Goal: Transaction & Acquisition: Purchase product/service

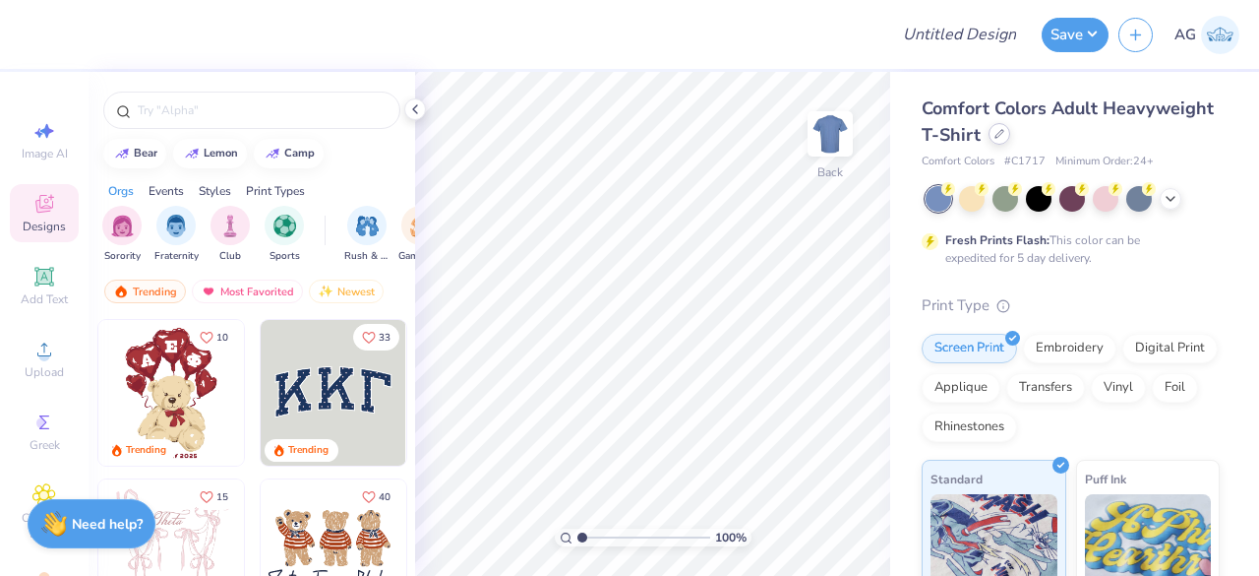
click at [1010, 140] on div at bounding box center [1000, 134] width 22 height 22
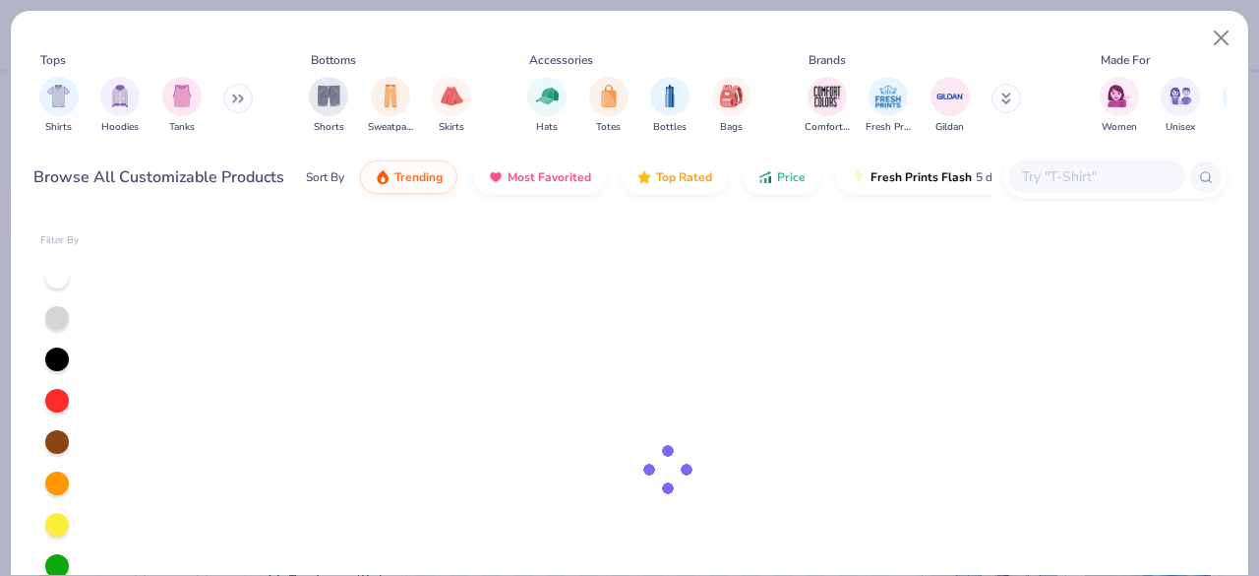
click at [1084, 176] on input "text" at bounding box center [1096, 176] width 152 height 23
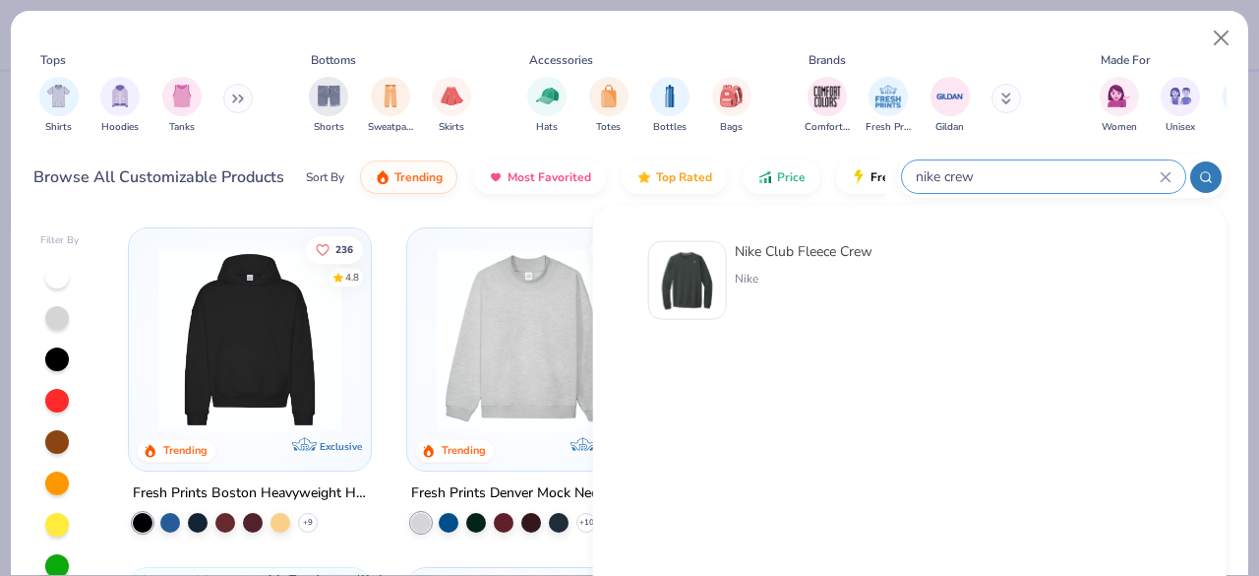
type input "nike crew"
click at [662, 256] on img at bounding box center [687, 280] width 61 height 61
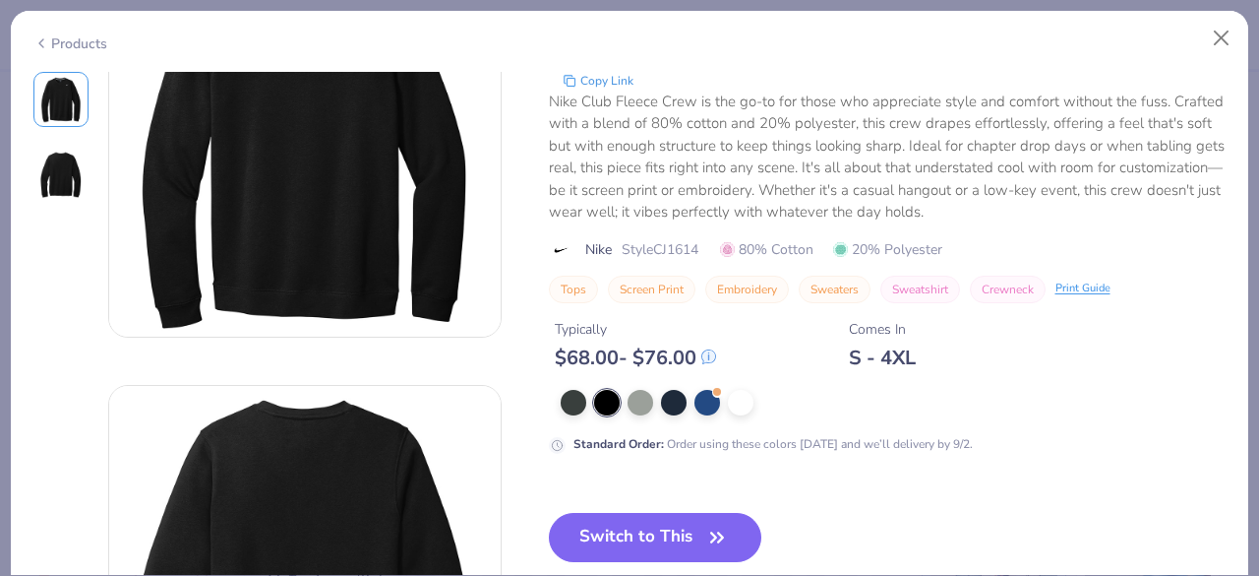
scroll to position [197, 0]
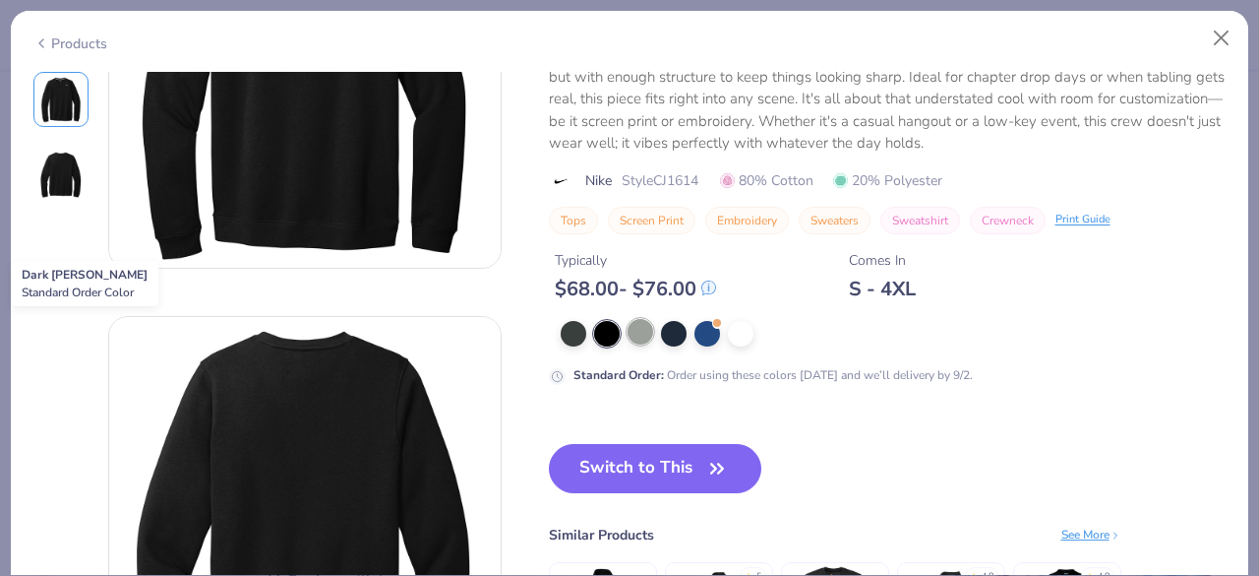
click at [647, 332] on div at bounding box center [641, 332] width 26 height 26
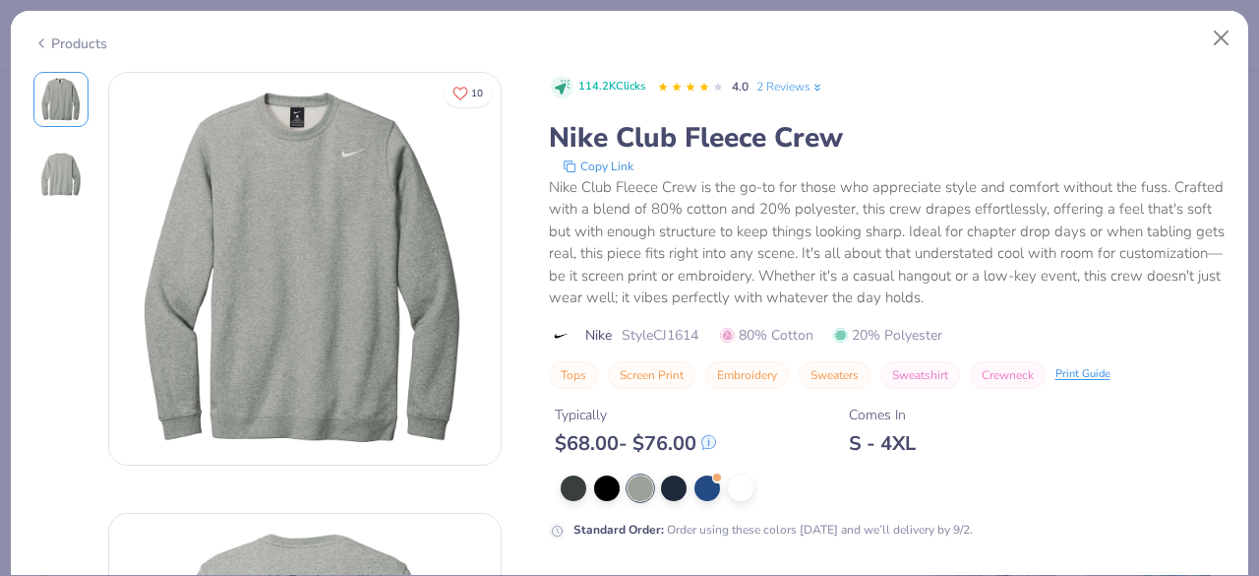
scroll to position [98, 0]
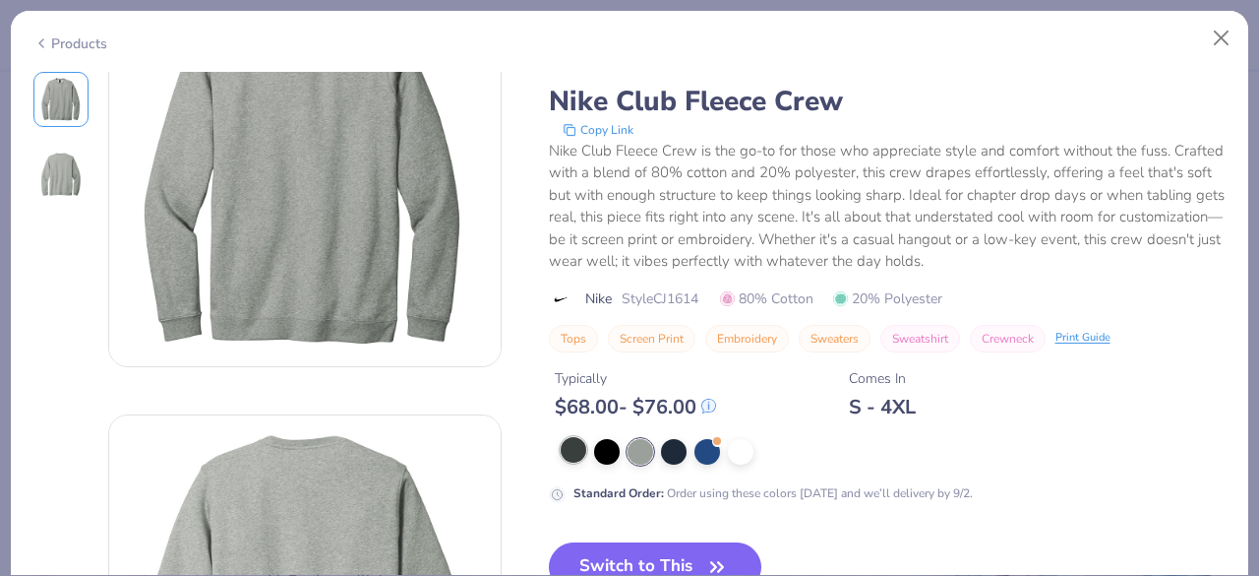
click at [573, 456] on div at bounding box center [574, 450] width 26 height 26
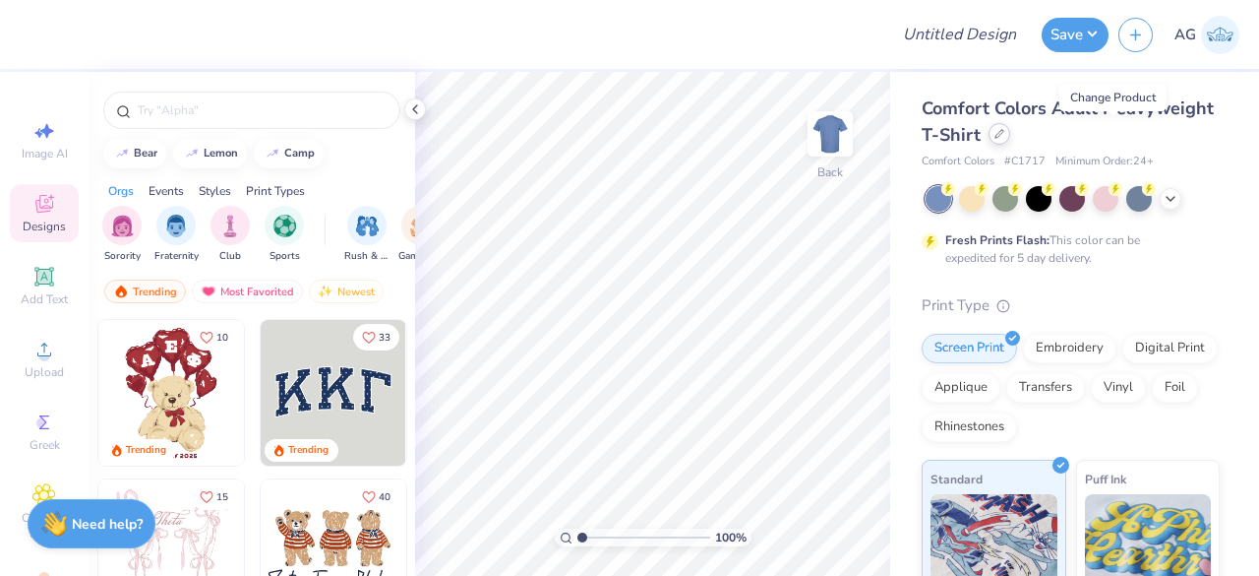
click at [1004, 132] on icon at bounding box center [1000, 134] width 8 height 8
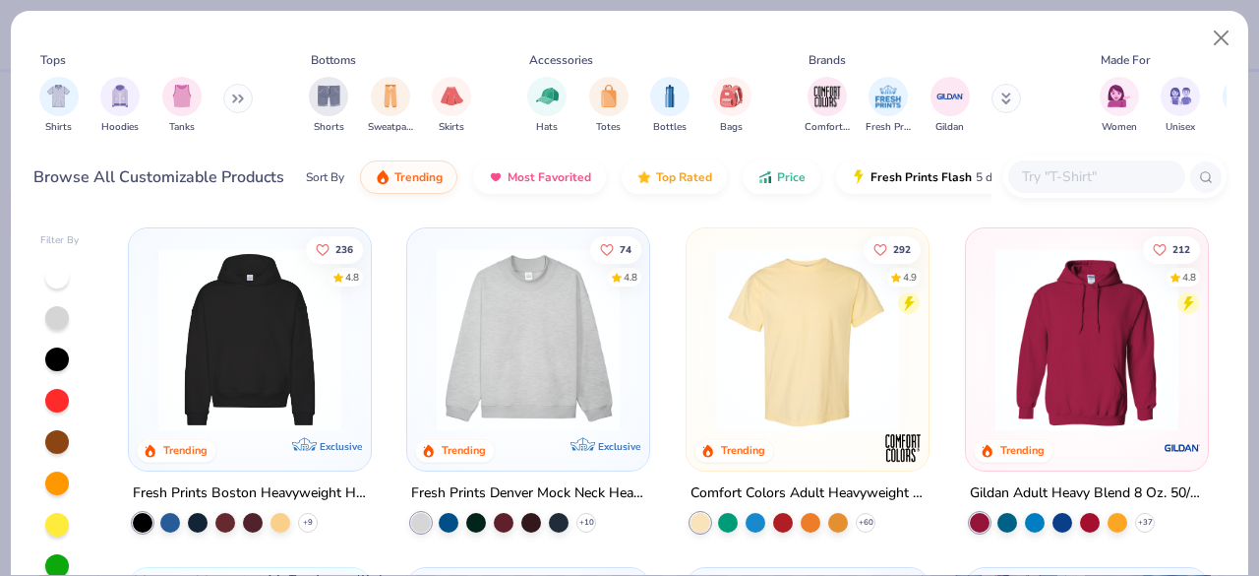
click at [1066, 166] on input "text" at bounding box center [1096, 176] width 152 height 23
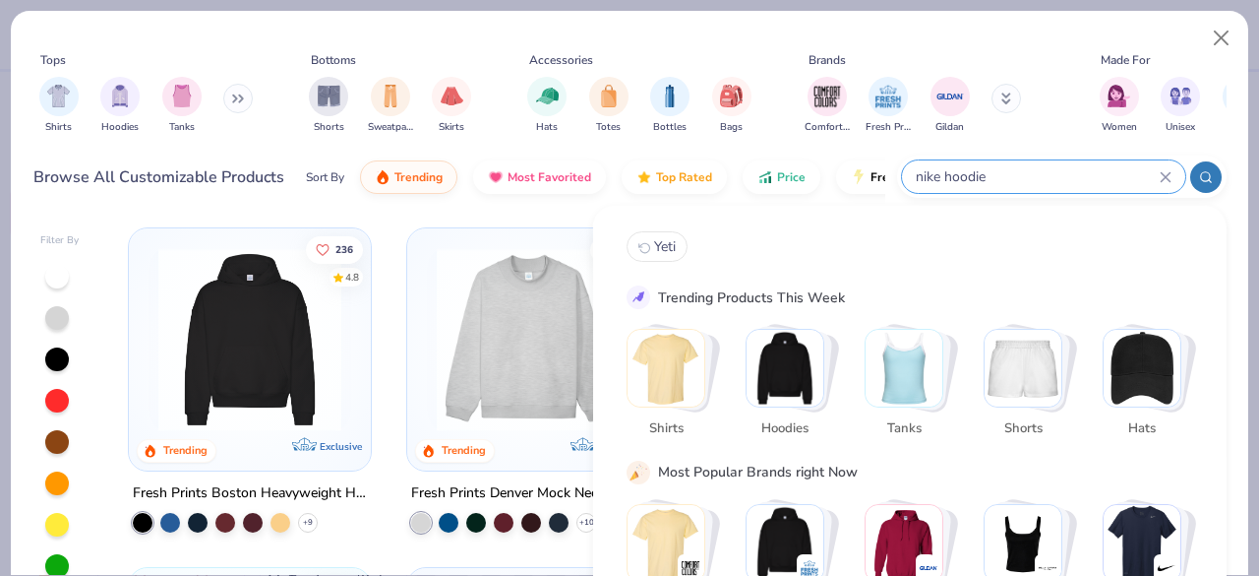
type input "nike hoodie"
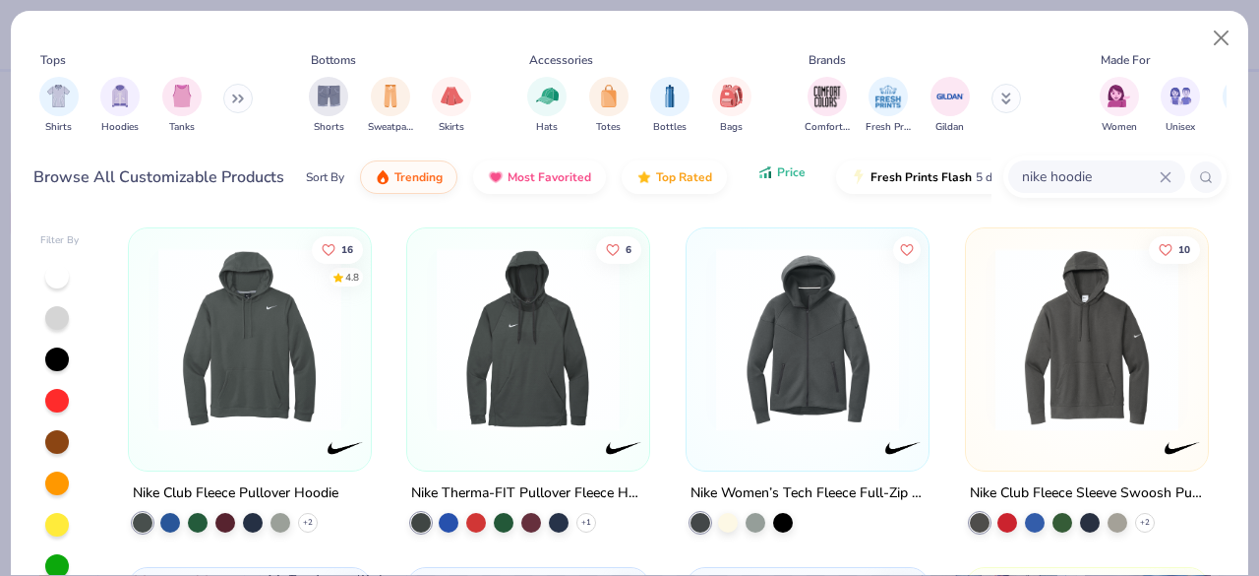
click at [749, 180] on button "Price" at bounding box center [782, 171] width 78 height 33
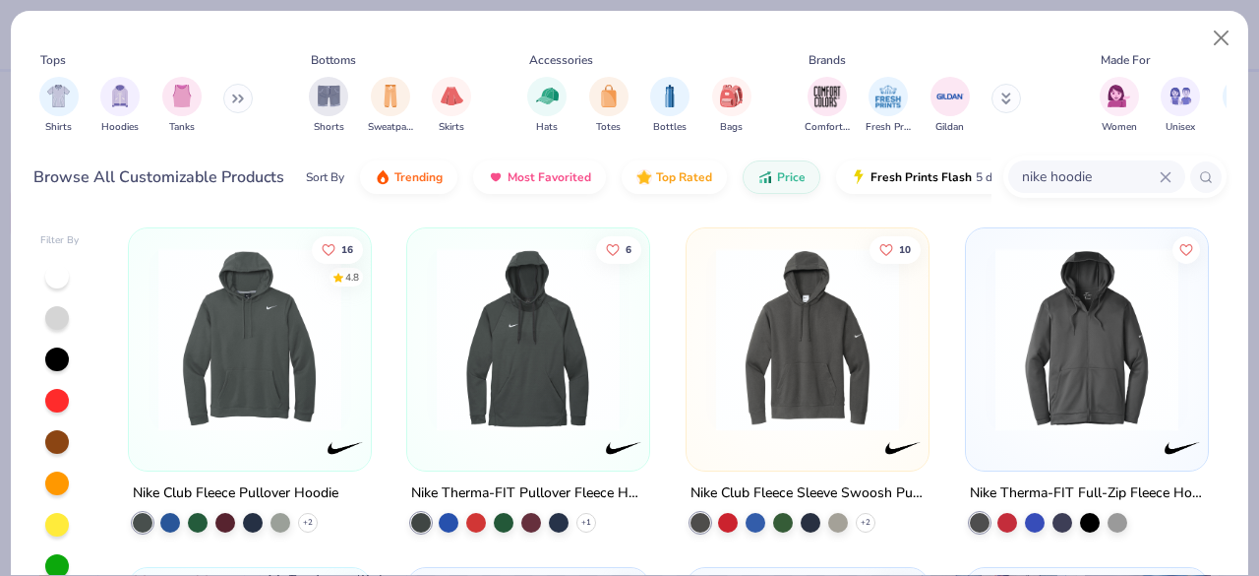
click at [262, 347] on img at bounding box center [250, 339] width 203 height 183
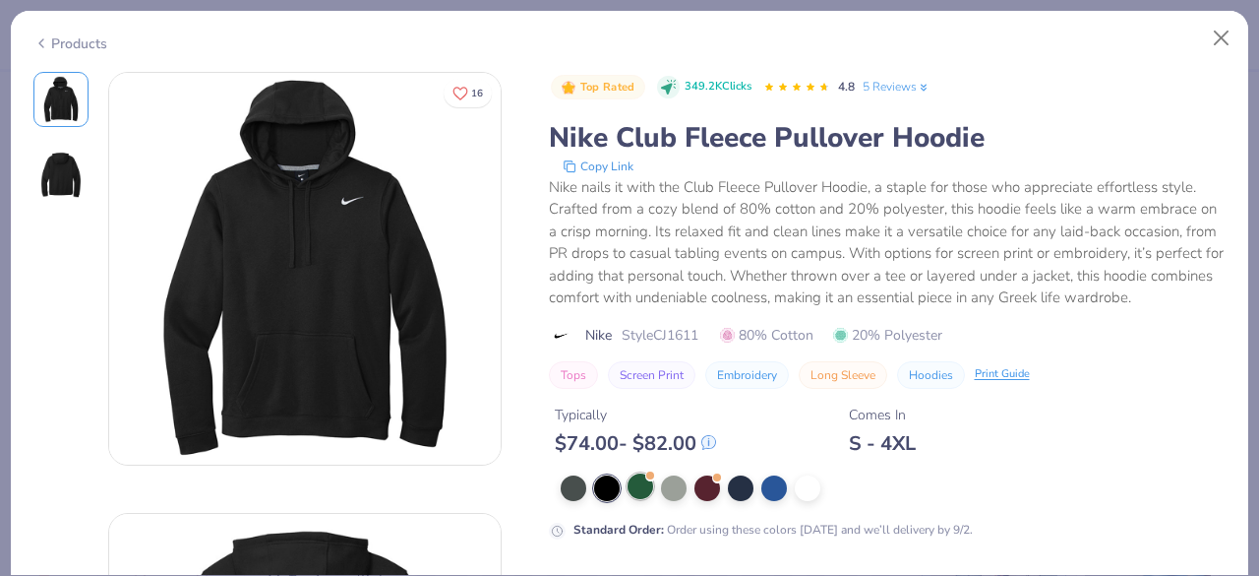
click at [640, 499] on div at bounding box center [641, 486] width 26 height 26
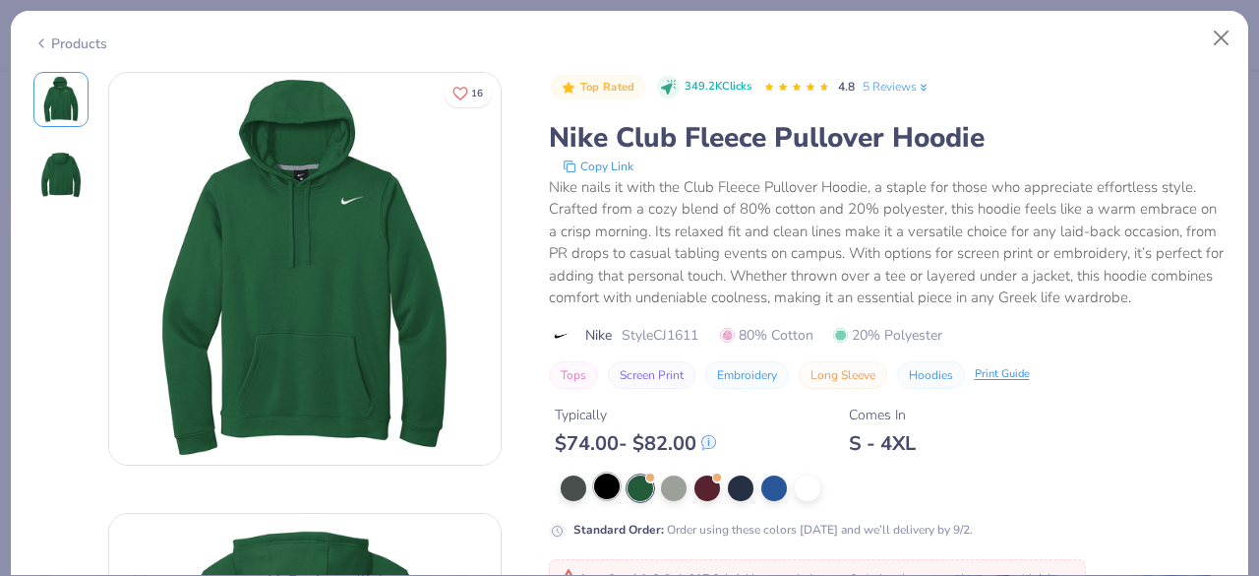
click at [606, 499] on div at bounding box center [607, 486] width 26 height 26
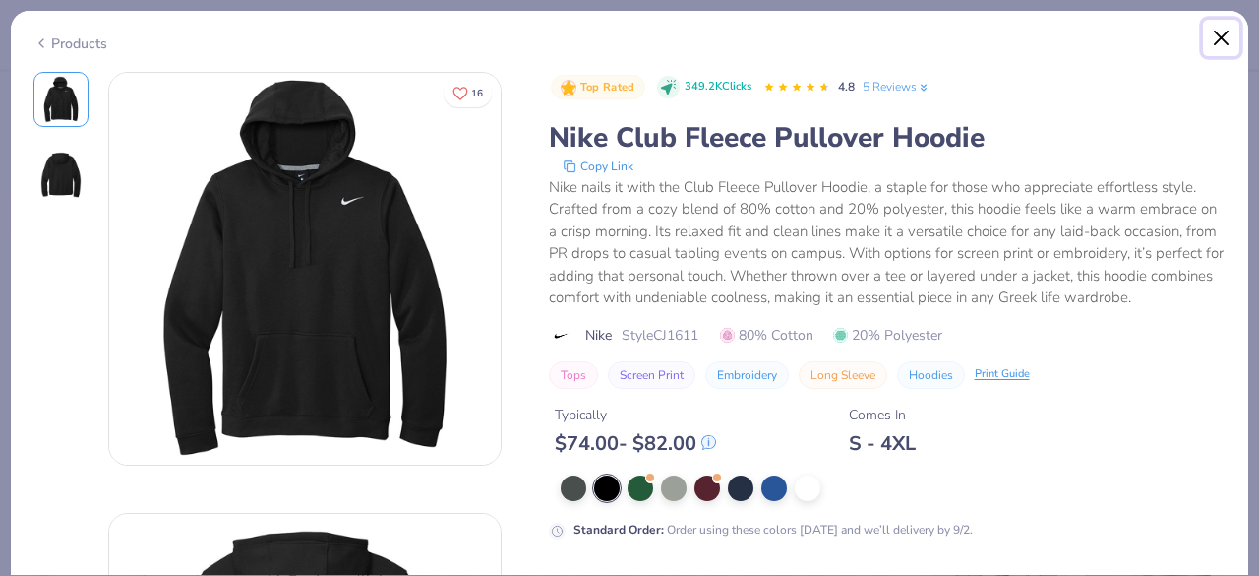
click at [1224, 34] on button "Close" at bounding box center [1221, 38] width 37 height 37
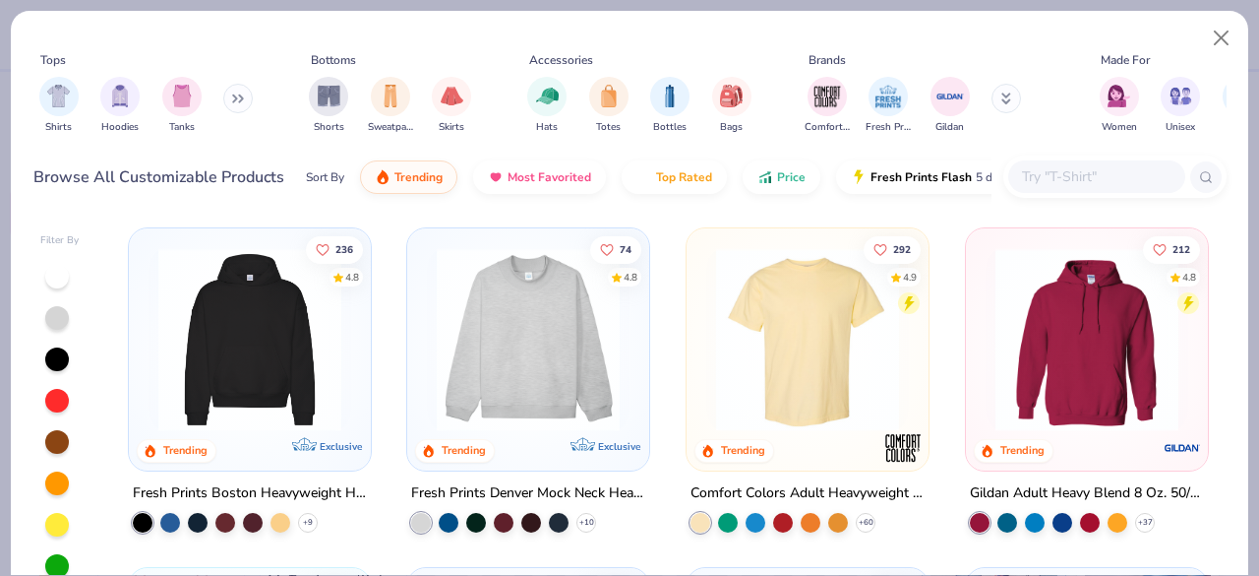
click at [1081, 186] on input "text" at bounding box center [1096, 176] width 152 height 23
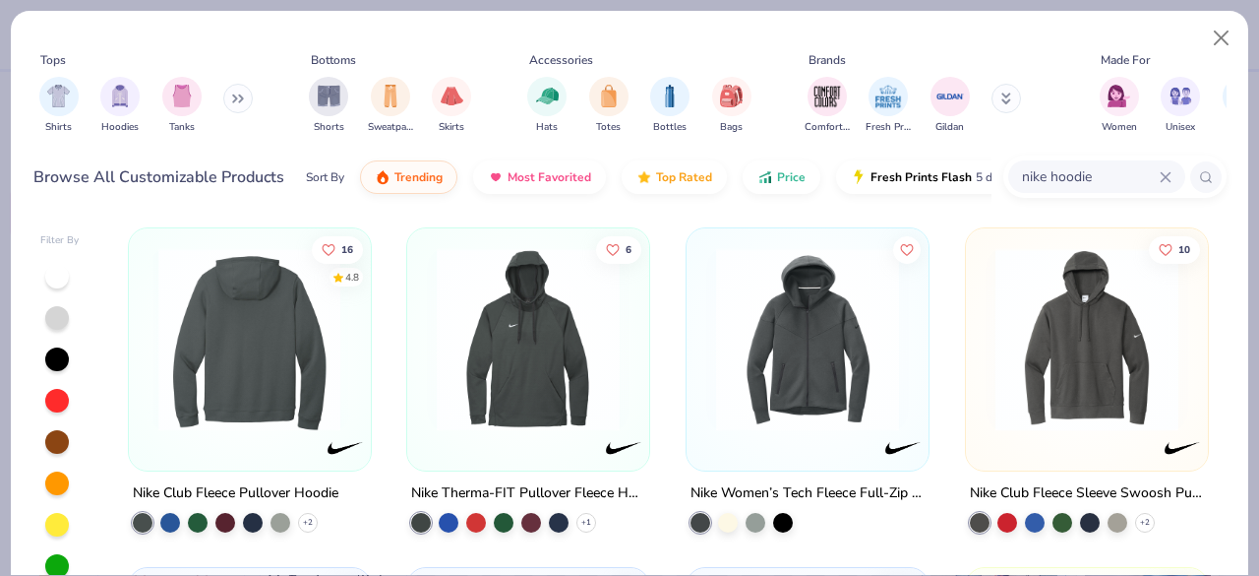
click at [149, 353] on img at bounding box center [47, 339] width 203 height 183
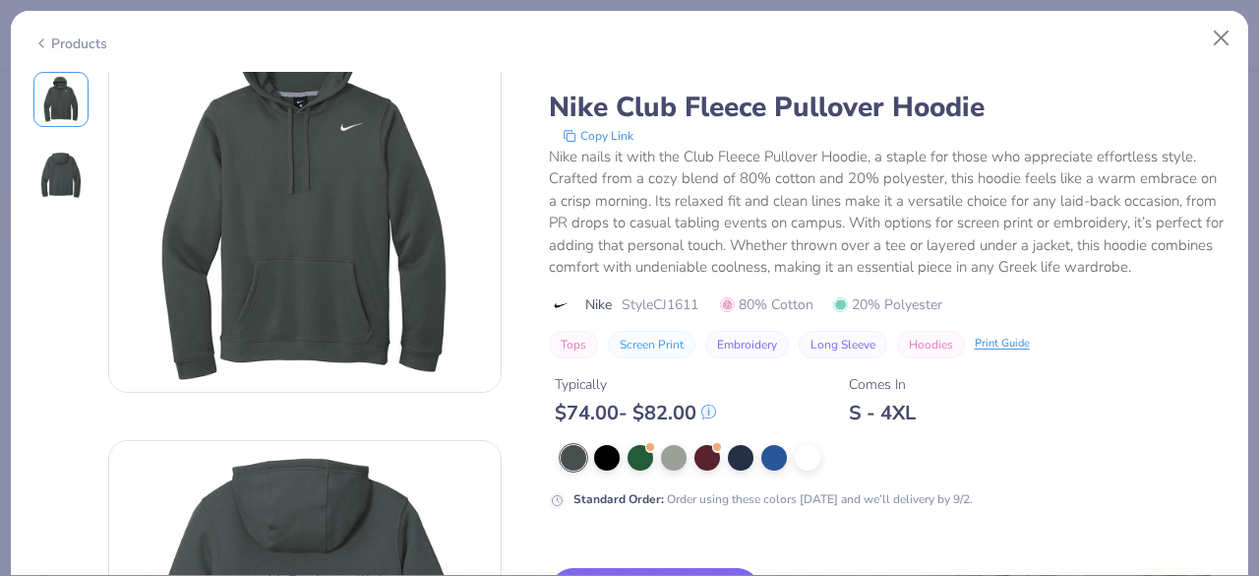
scroll to position [197, 0]
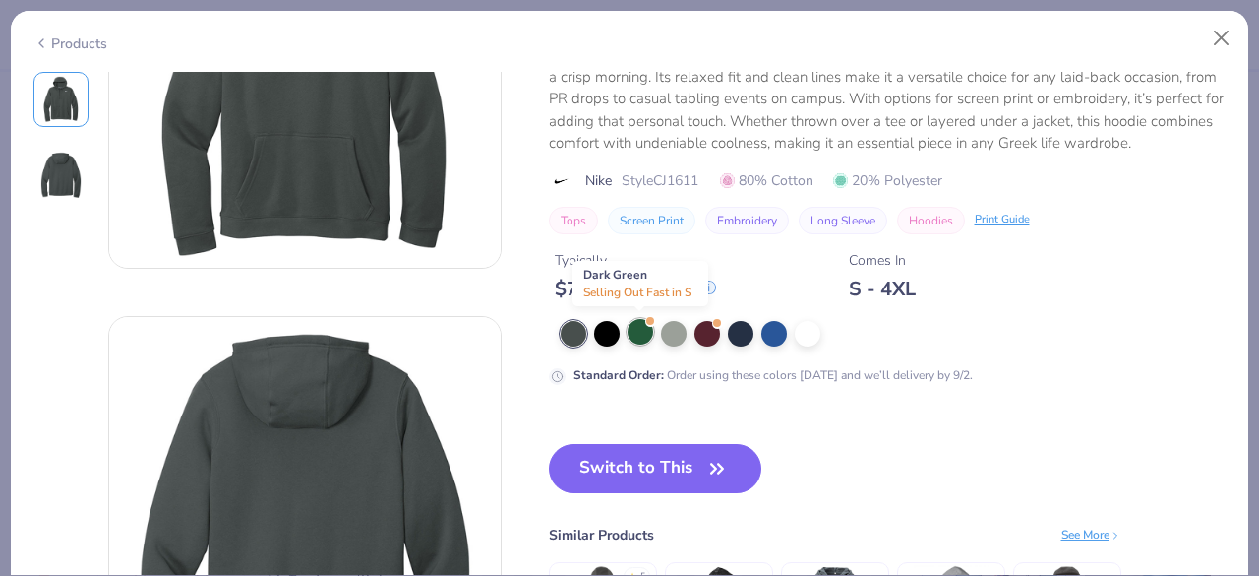
click at [641, 339] on div at bounding box center [641, 332] width 26 height 26
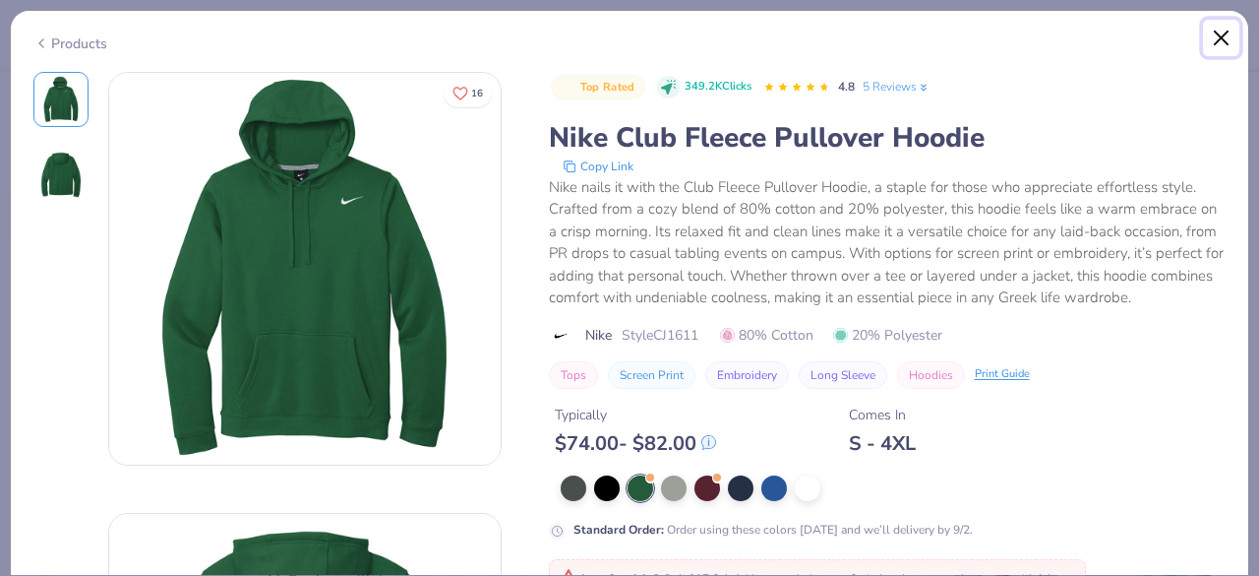
click at [1222, 45] on button "Close" at bounding box center [1221, 38] width 37 height 37
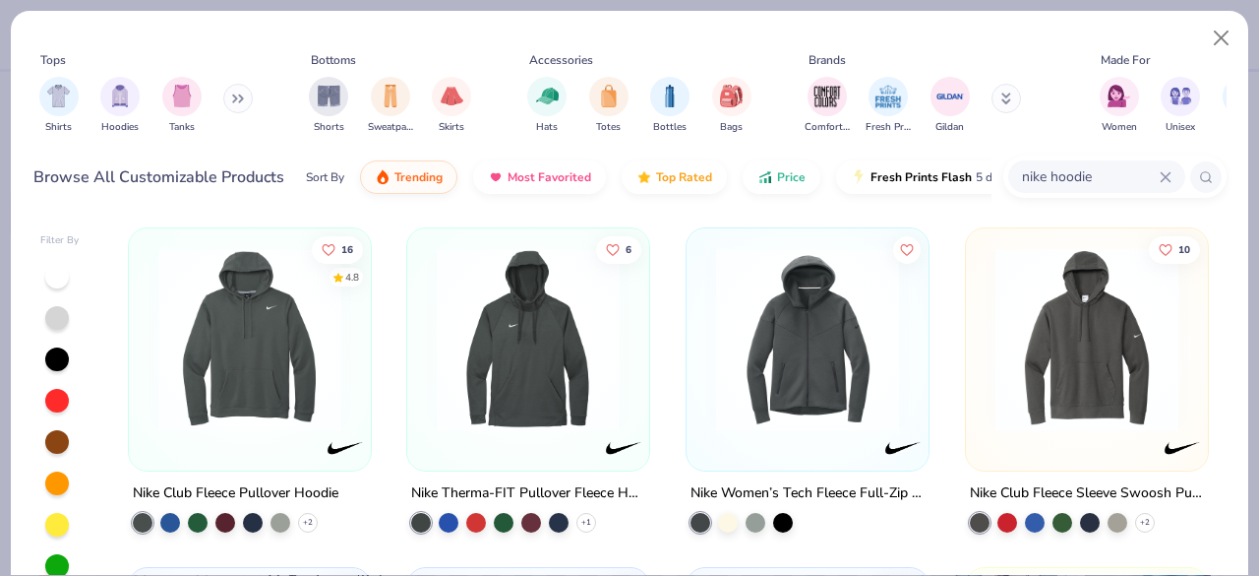
click at [1058, 164] on div "nike hoodie" at bounding box center [1096, 176] width 177 height 32
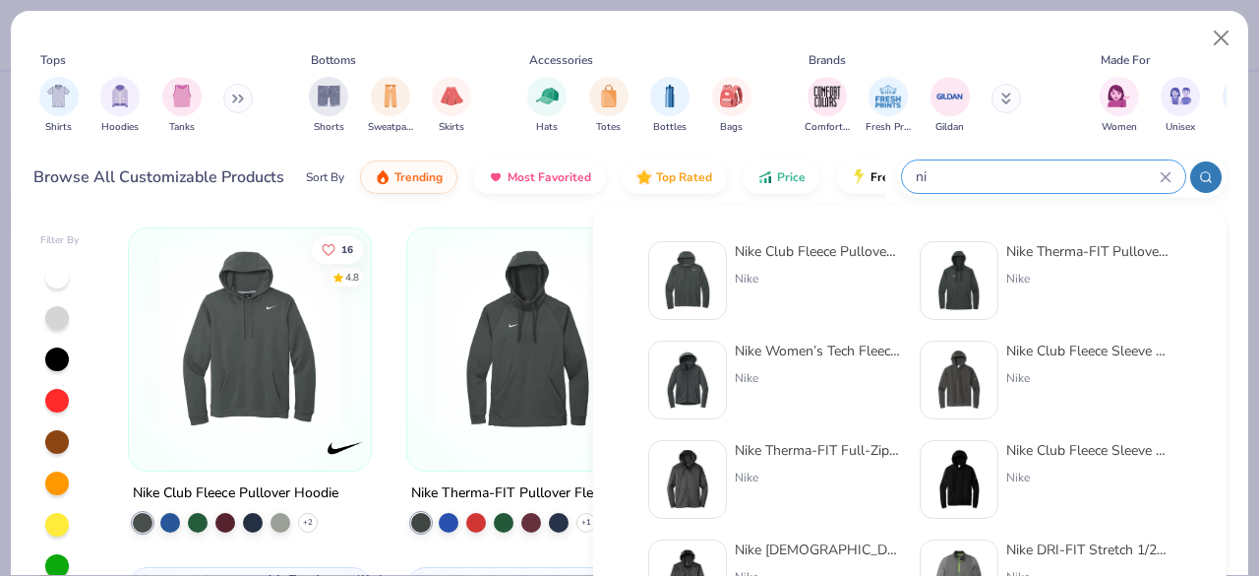
type input "n"
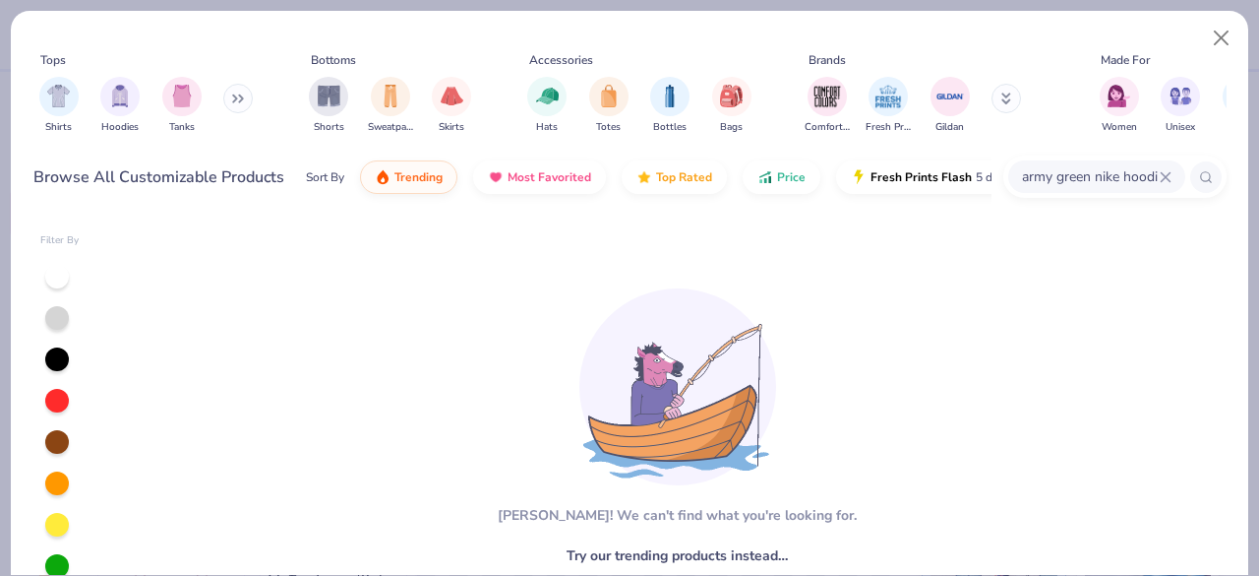
click at [1114, 178] on input "army green nike hoodie" at bounding box center [1090, 176] width 140 height 23
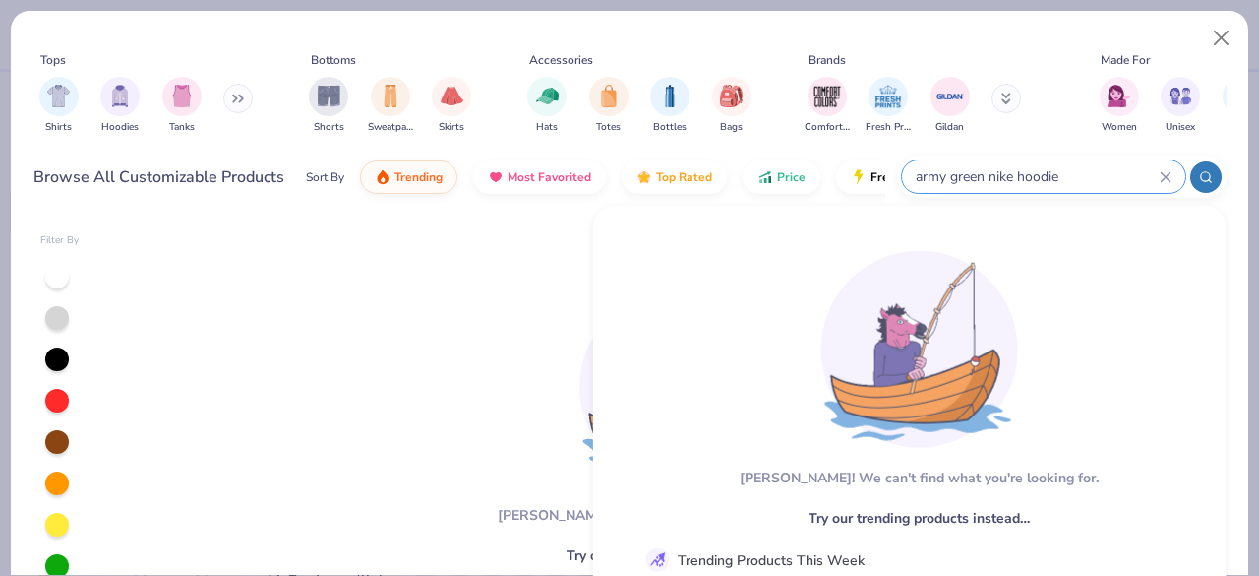
click at [994, 179] on input "army green nike hoodie" at bounding box center [1037, 176] width 246 height 23
click at [990, 179] on input "army green nike hoodie" at bounding box center [1037, 176] width 246 height 23
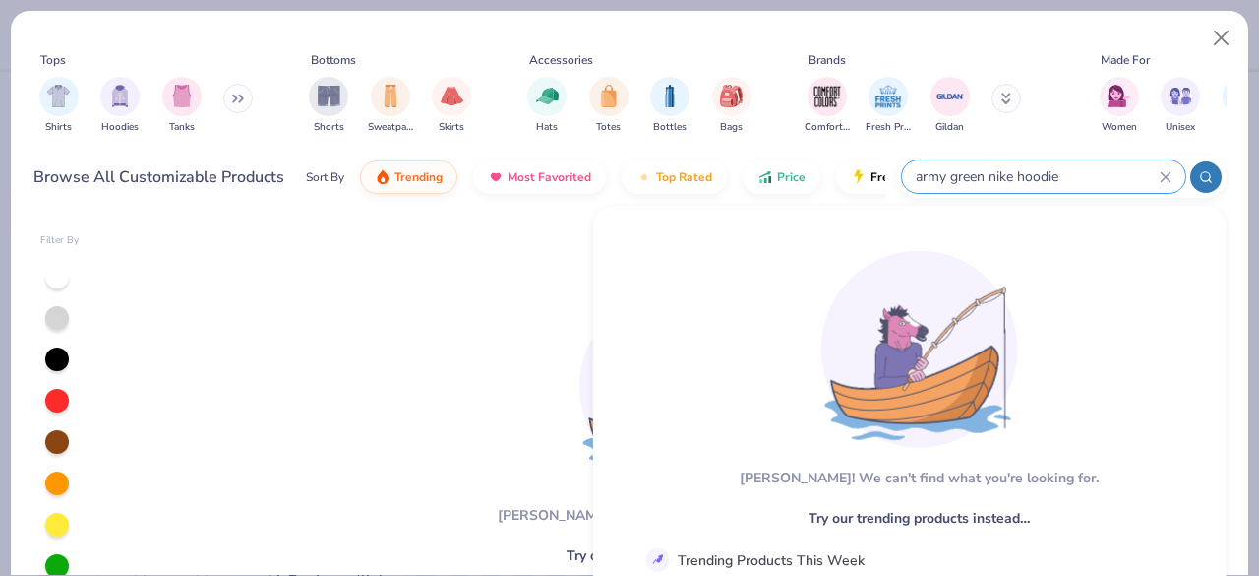
click at [990, 172] on input "army green nike hoodie" at bounding box center [1037, 176] width 246 height 23
type input "nike hoodie"
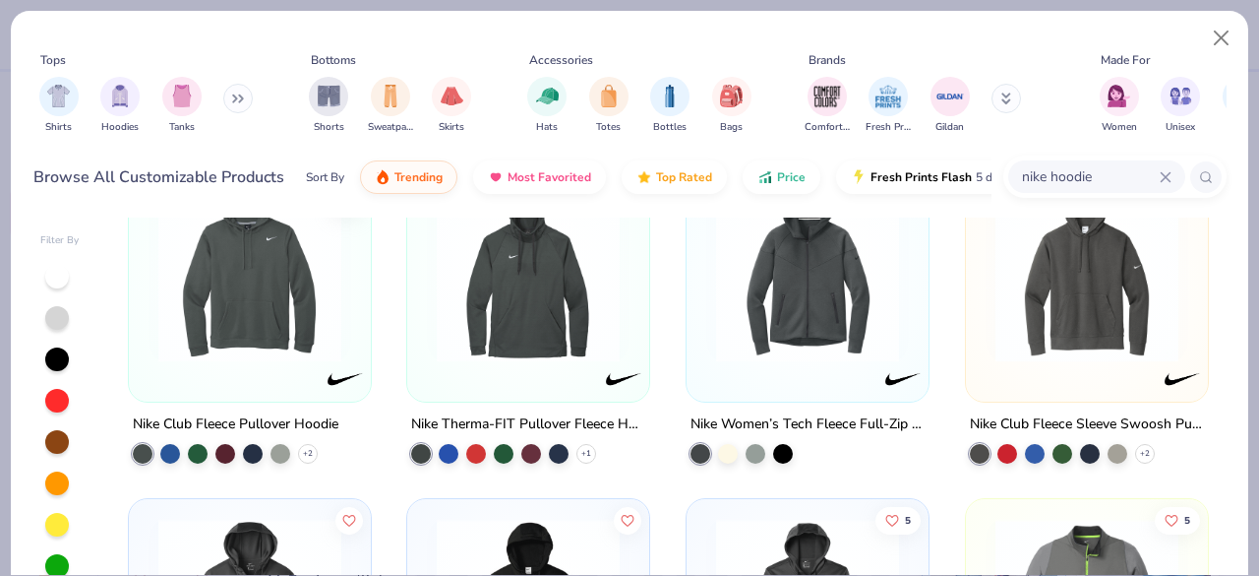
scroll to position [98, 0]
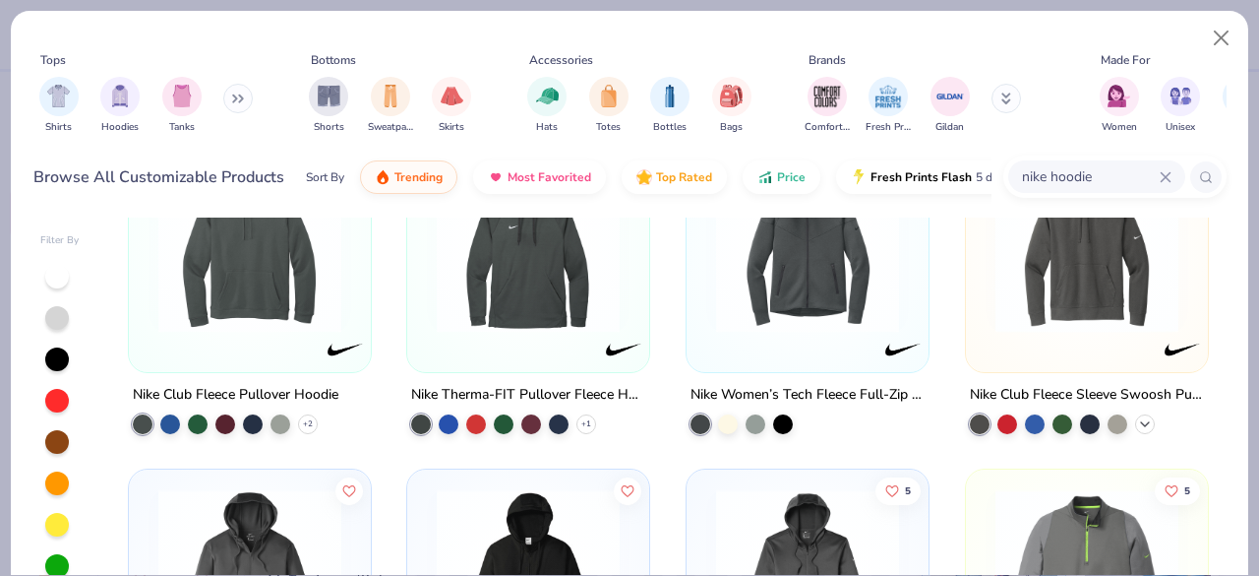
click at [1137, 416] on icon at bounding box center [1145, 424] width 16 height 16
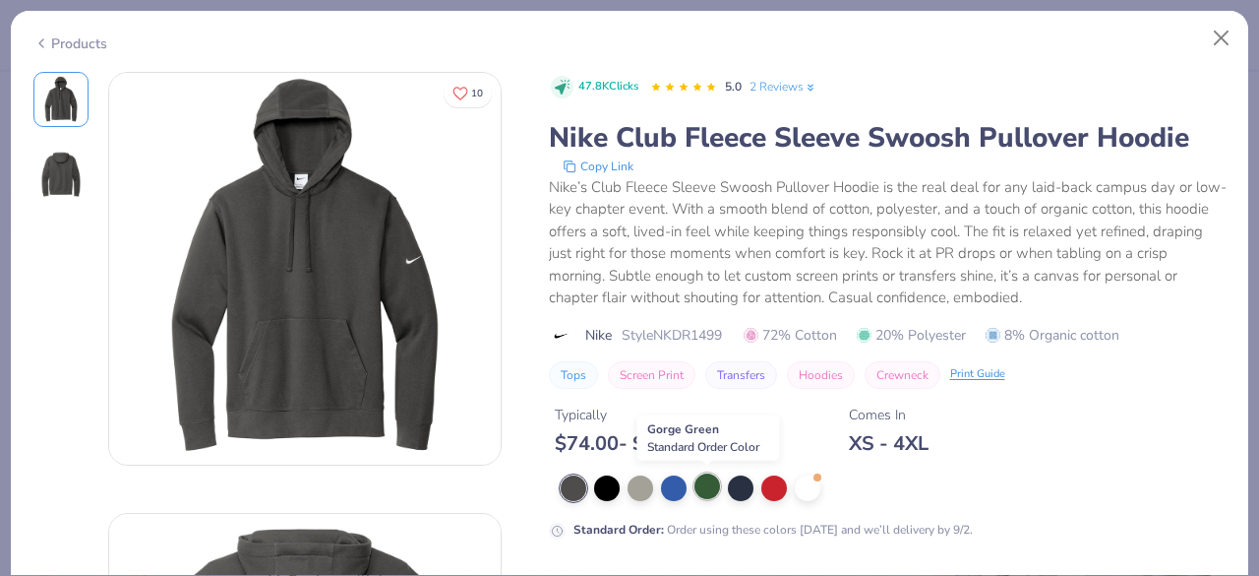
click at [708, 483] on div at bounding box center [708, 486] width 26 height 26
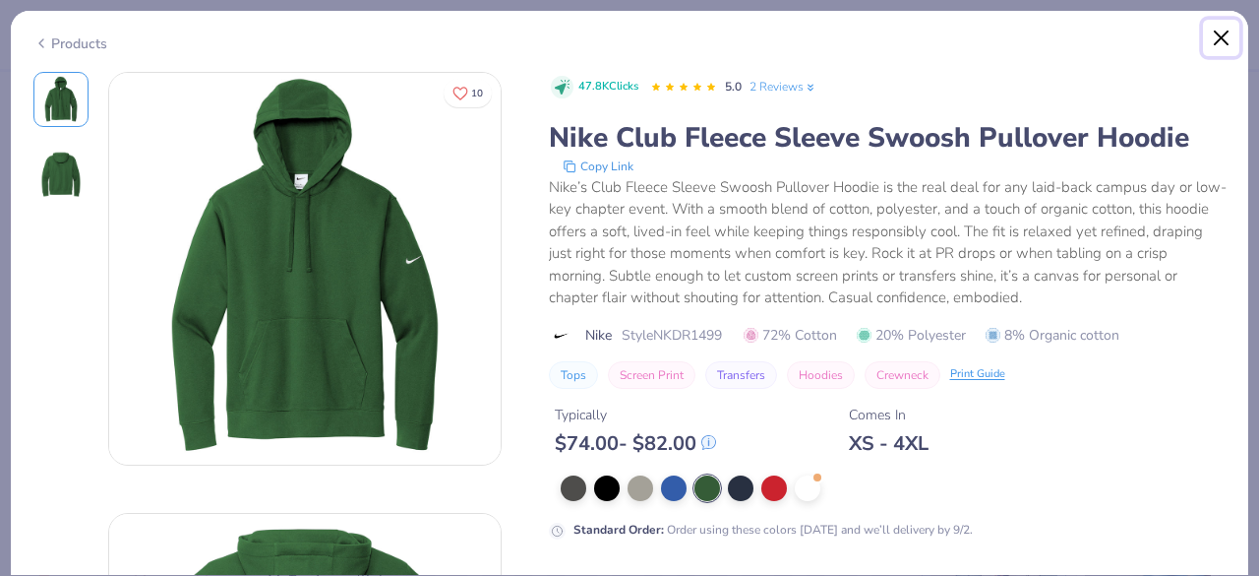
click at [1222, 50] on button "Close" at bounding box center [1221, 38] width 37 height 37
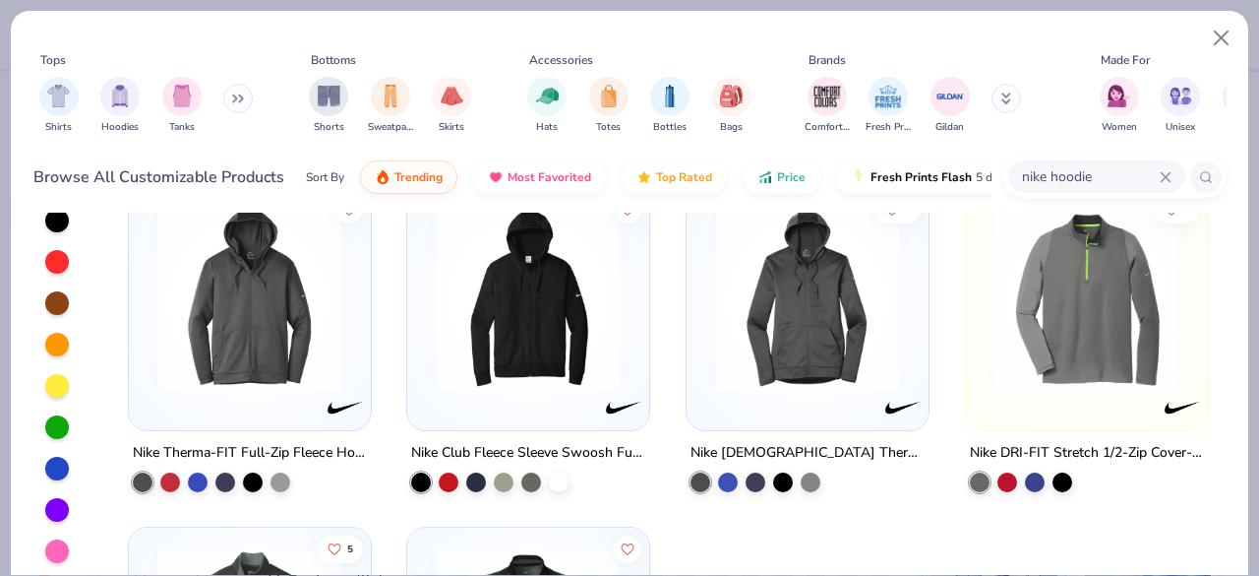
scroll to position [135, 0]
